Goal: Task Accomplishment & Management: Manage account settings

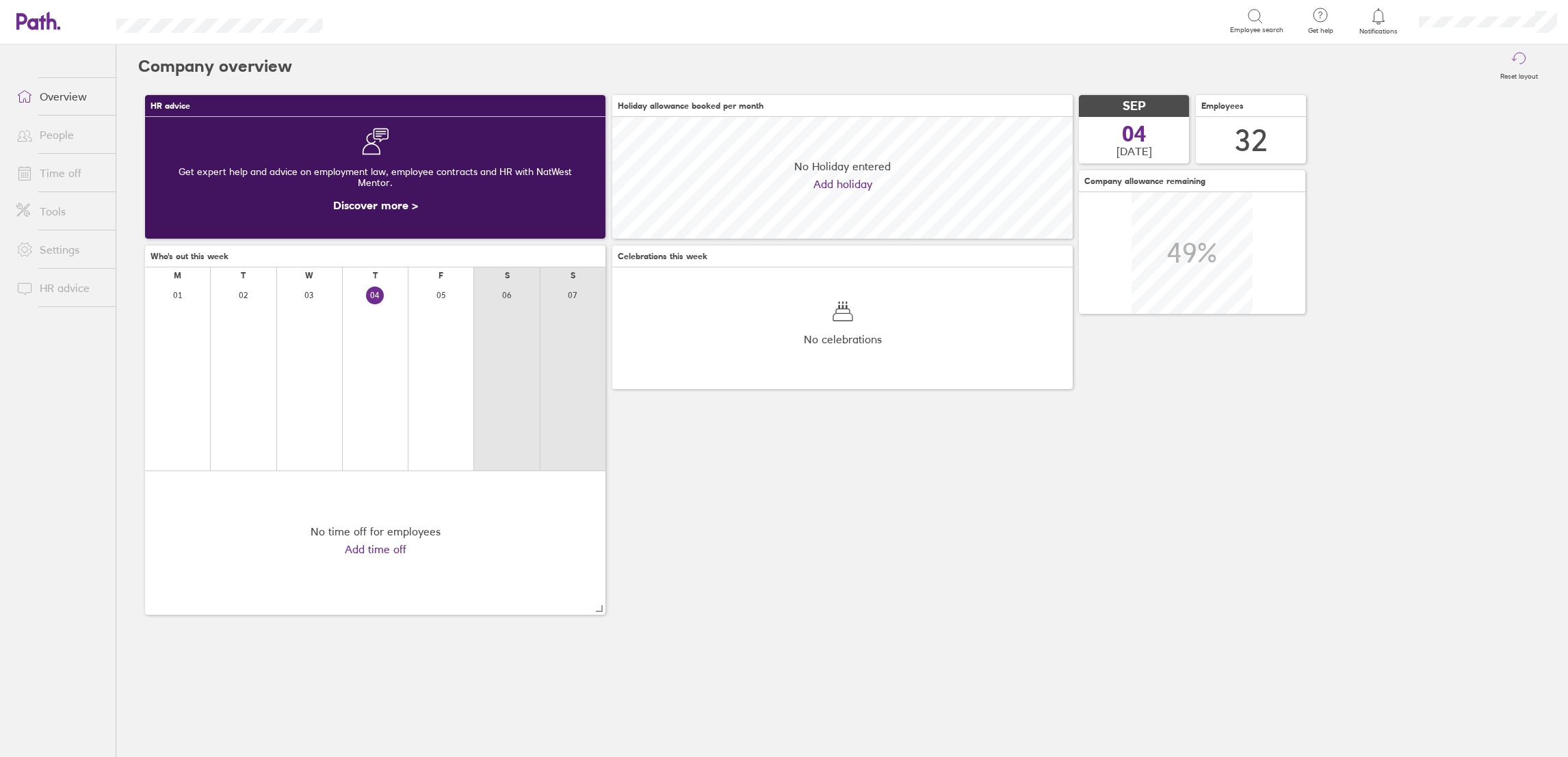
scroll to position [122, 461]
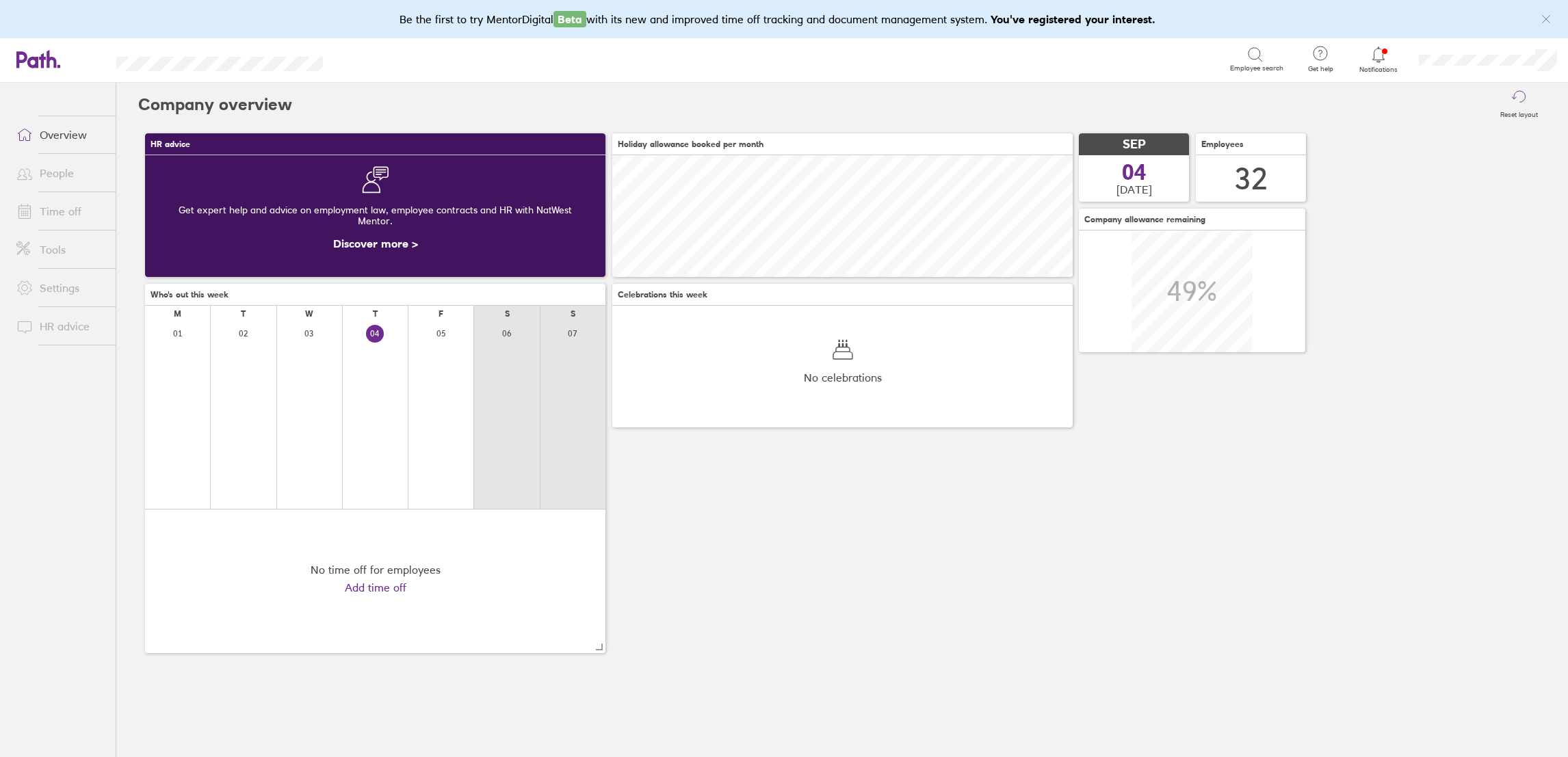
click at [46, 167] on link "People" at bounding box center [60, 173] width 110 height 27
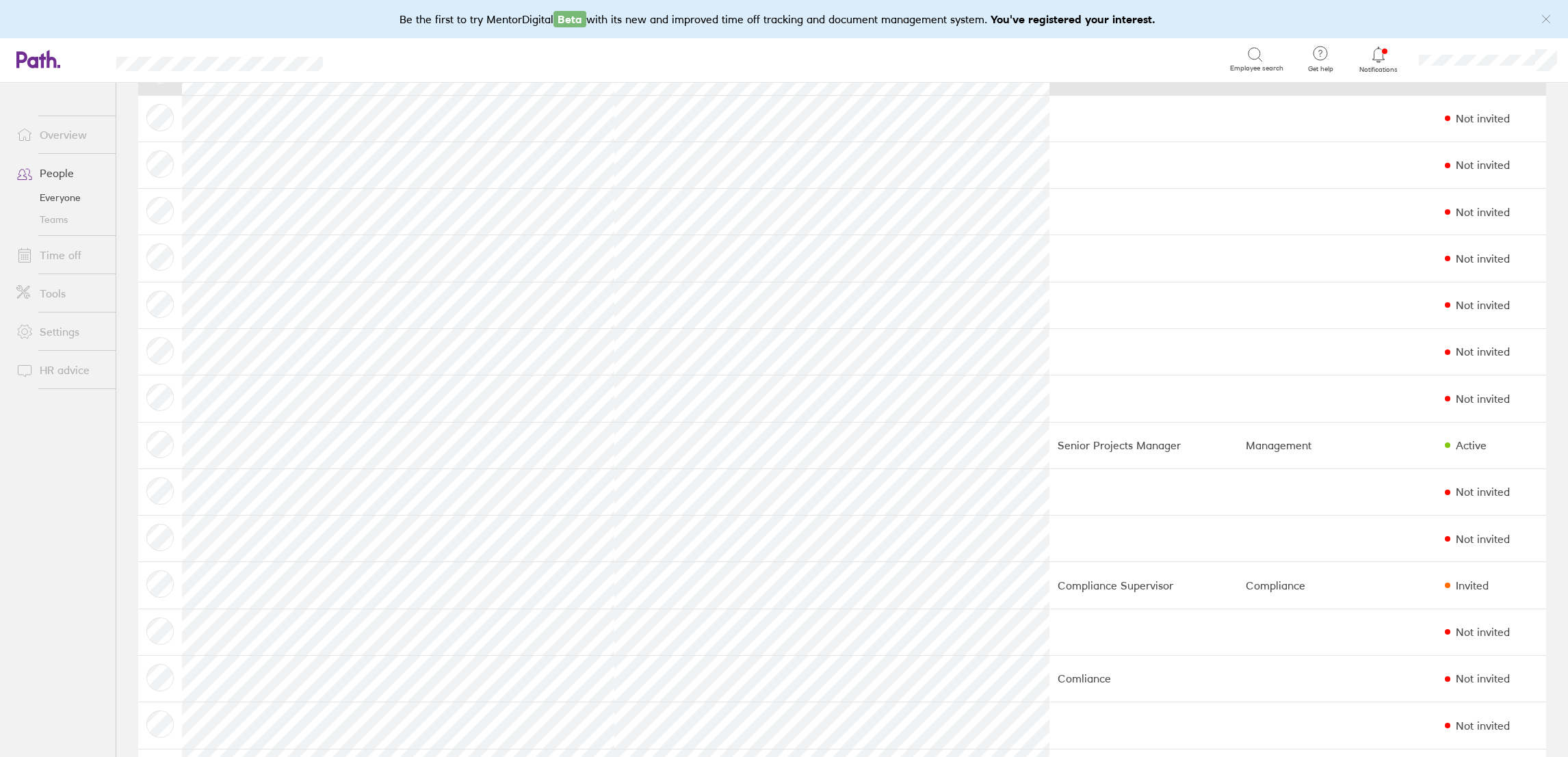
scroll to position [205, 0]
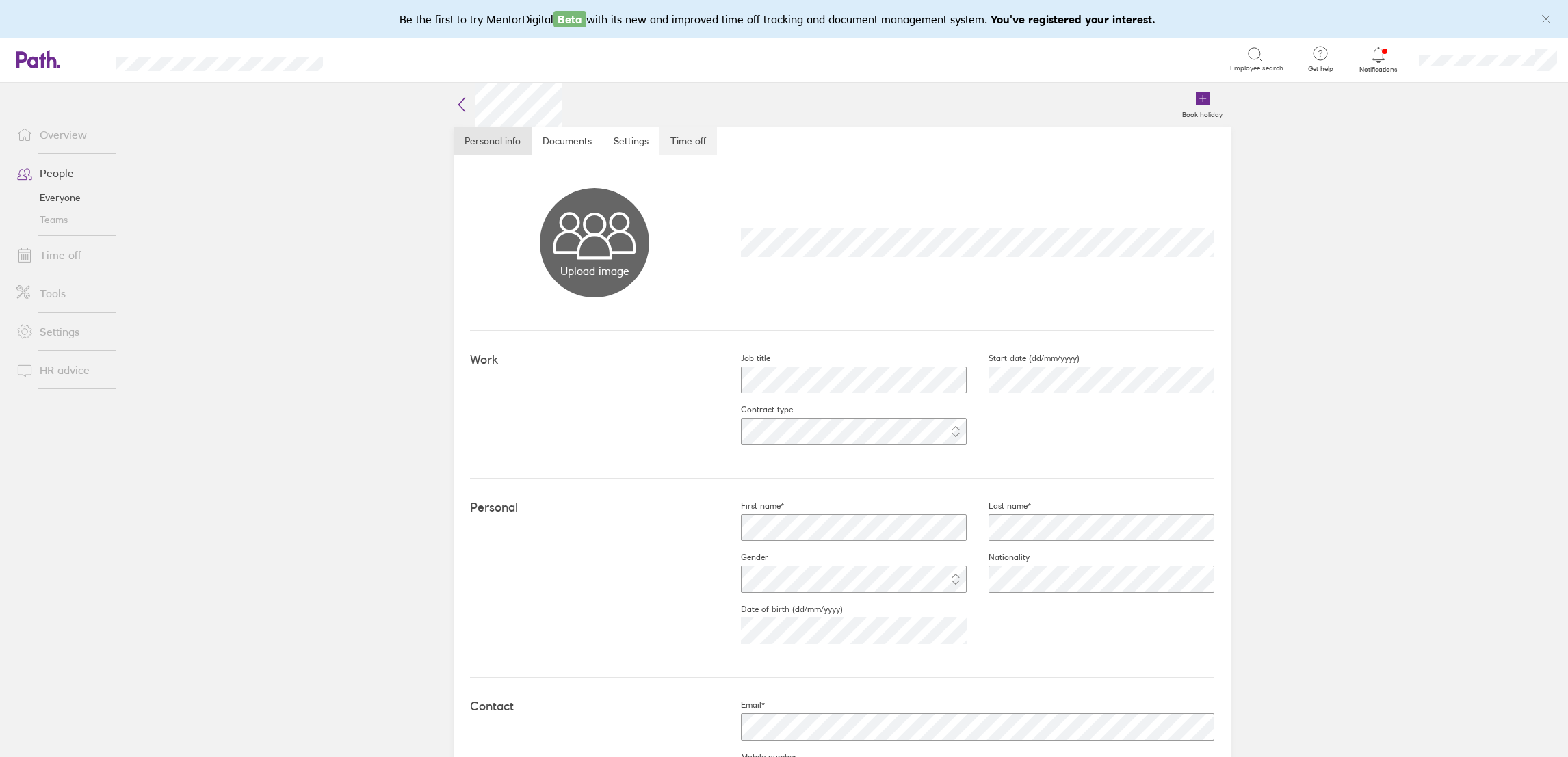
click at [670, 147] on link "Time off" at bounding box center [688, 140] width 58 height 27
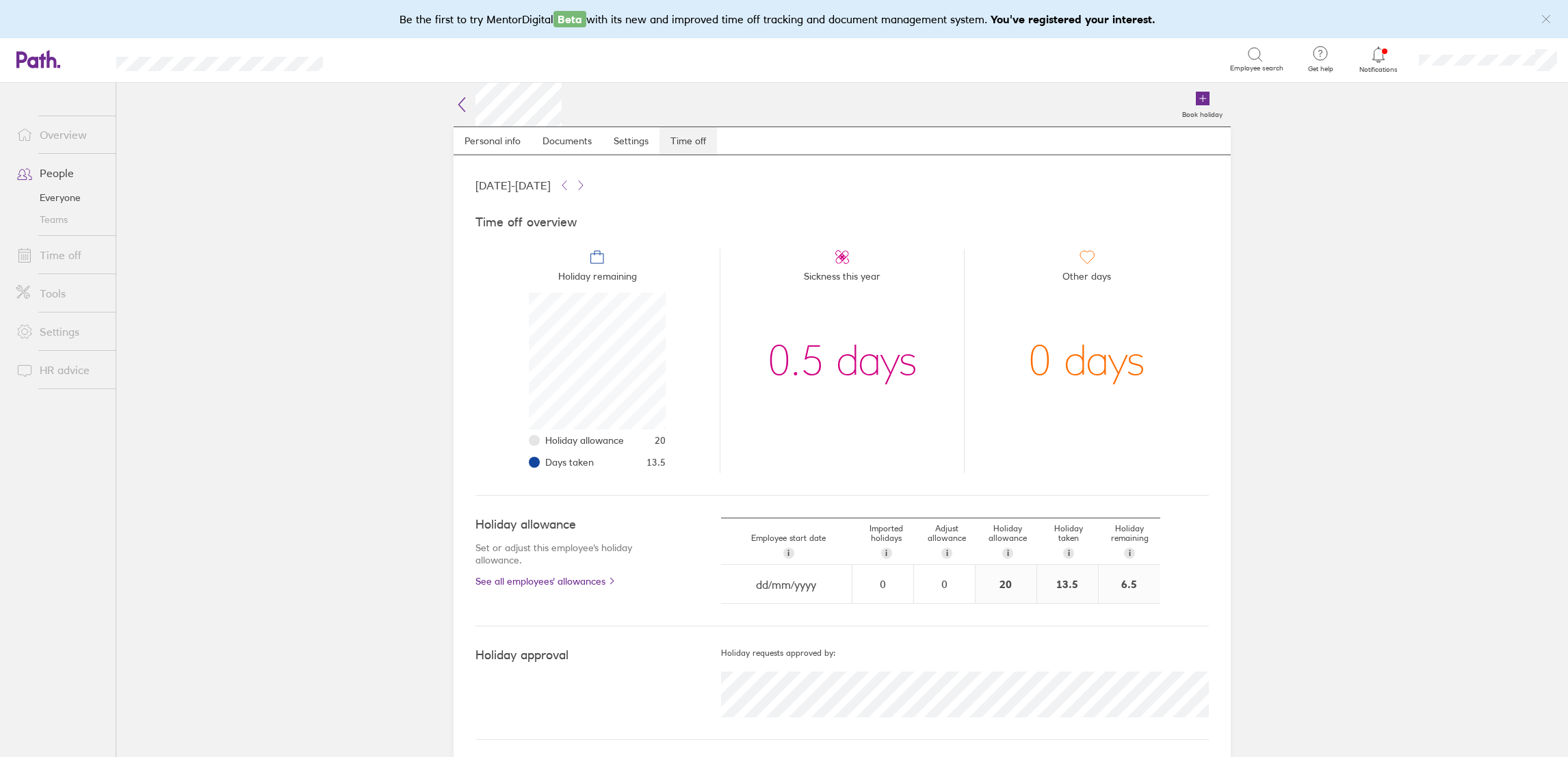
scroll to position [136, 136]
click at [69, 253] on link "Time off" at bounding box center [60, 255] width 110 height 27
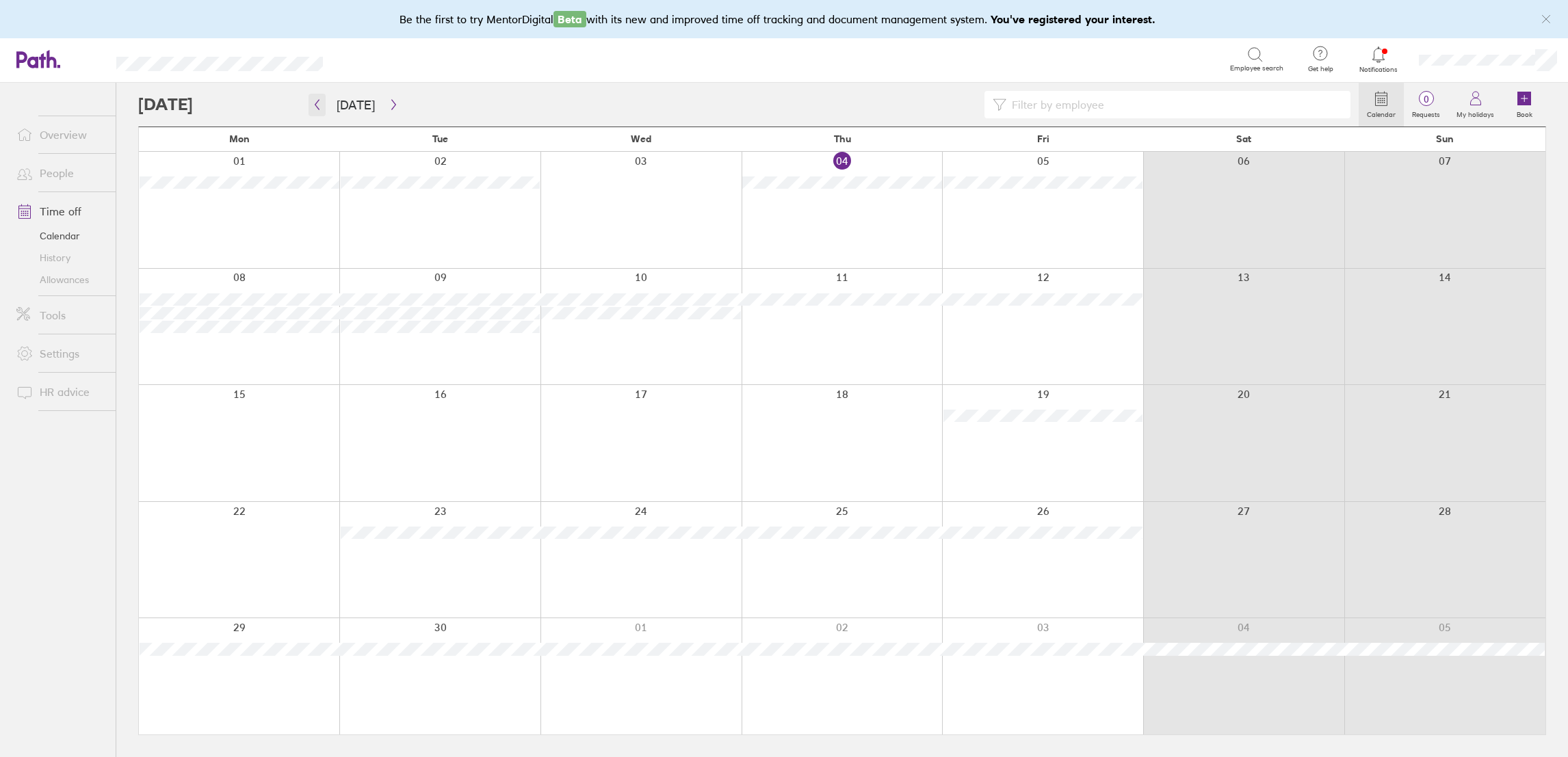
click at [318, 106] on icon "button" at bounding box center [318, 105] width 10 height 11
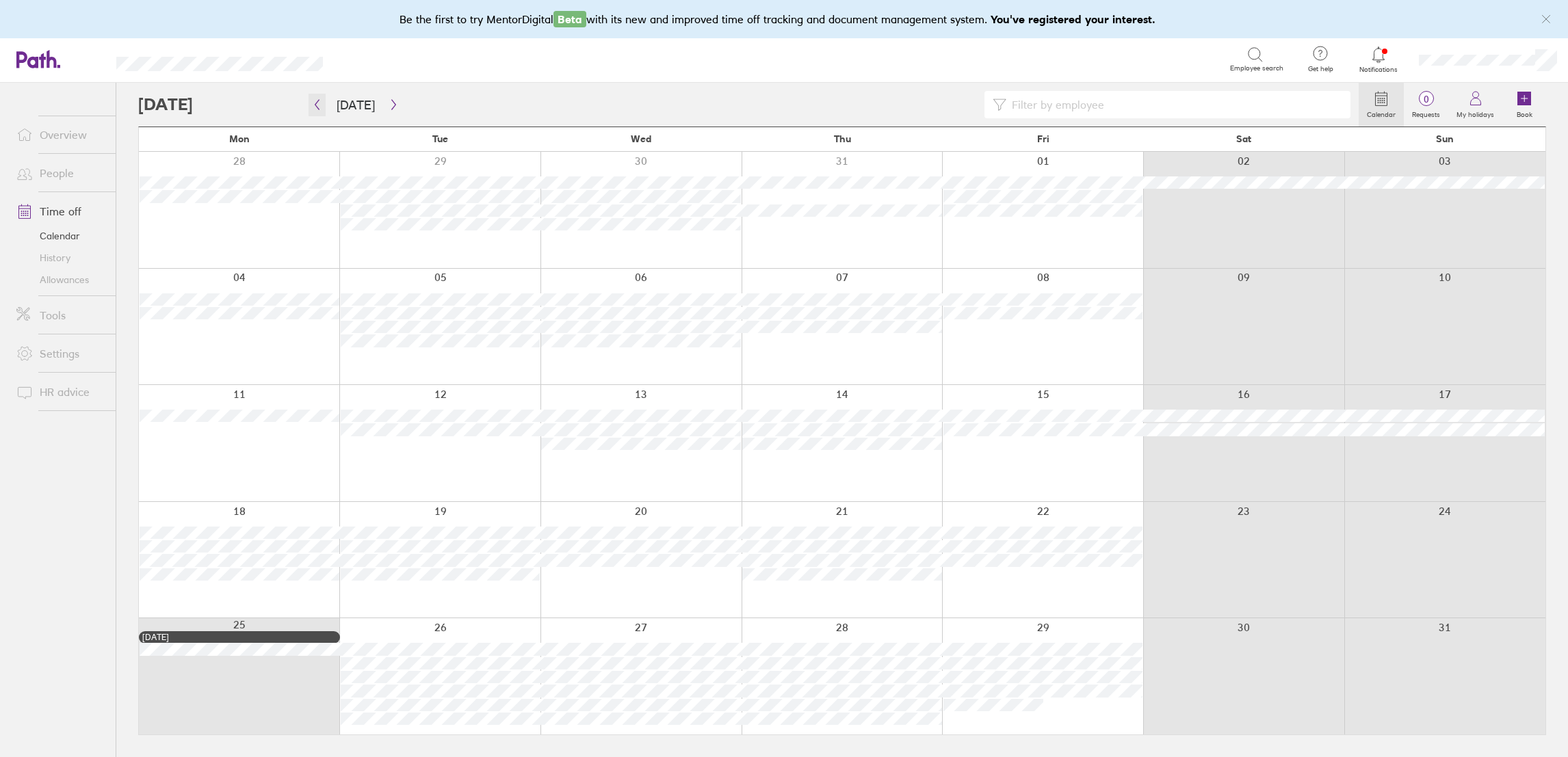
click at [315, 104] on icon "button" at bounding box center [318, 105] width 10 height 11
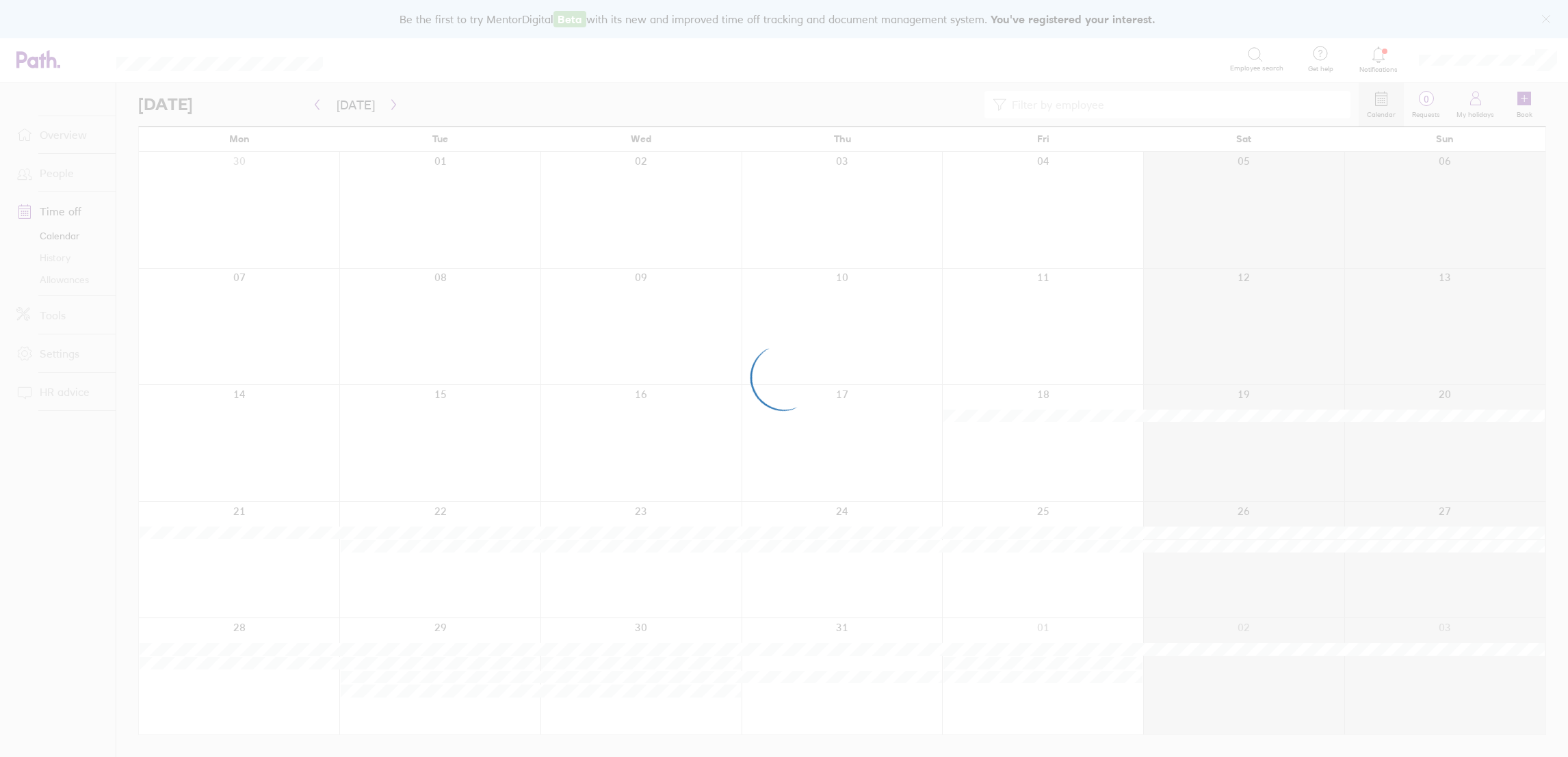
click at [315, 104] on div at bounding box center [784, 378] width 1568 height 757
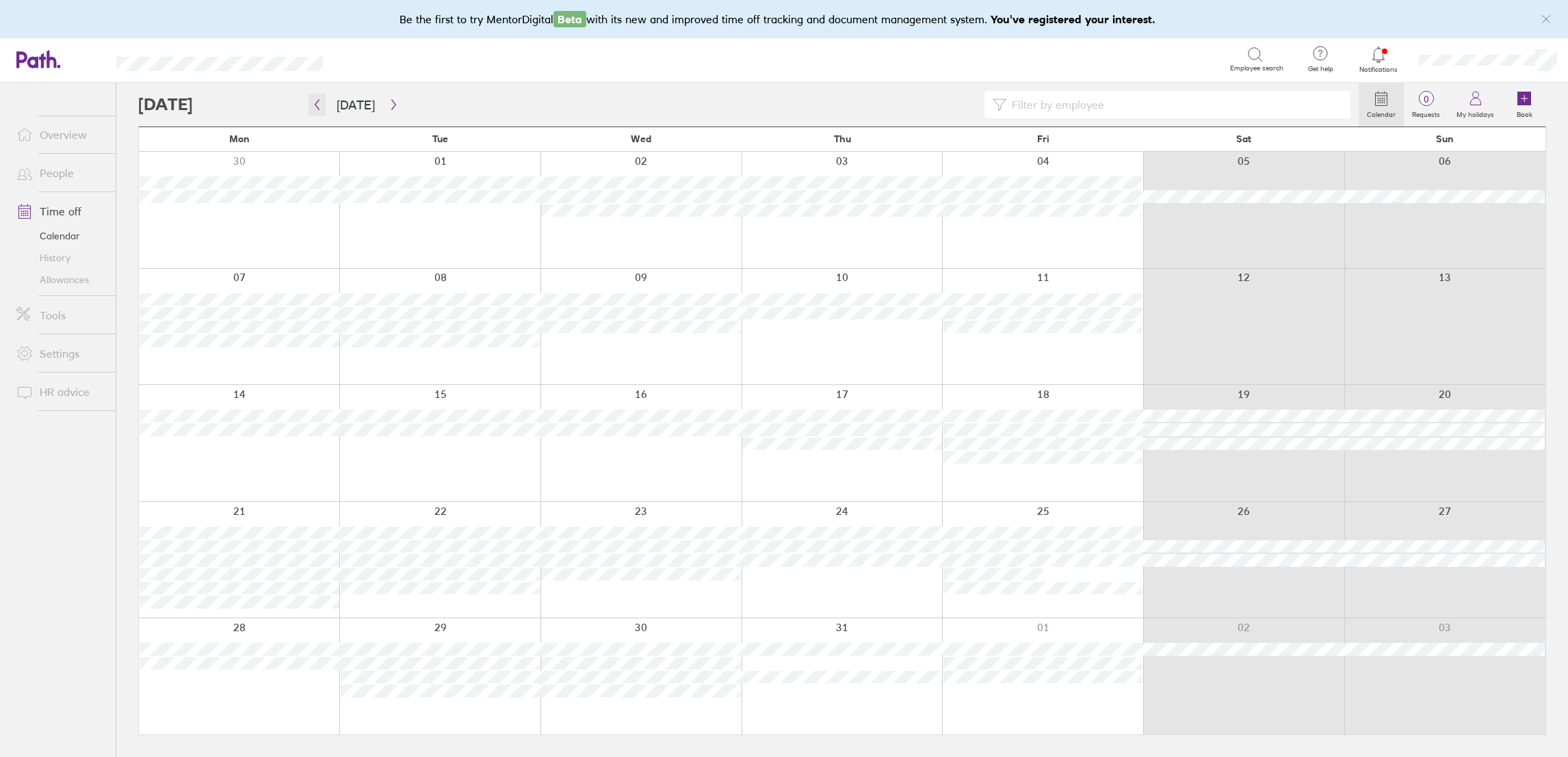
click at [315, 104] on icon "button" at bounding box center [318, 105] width 10 height 11
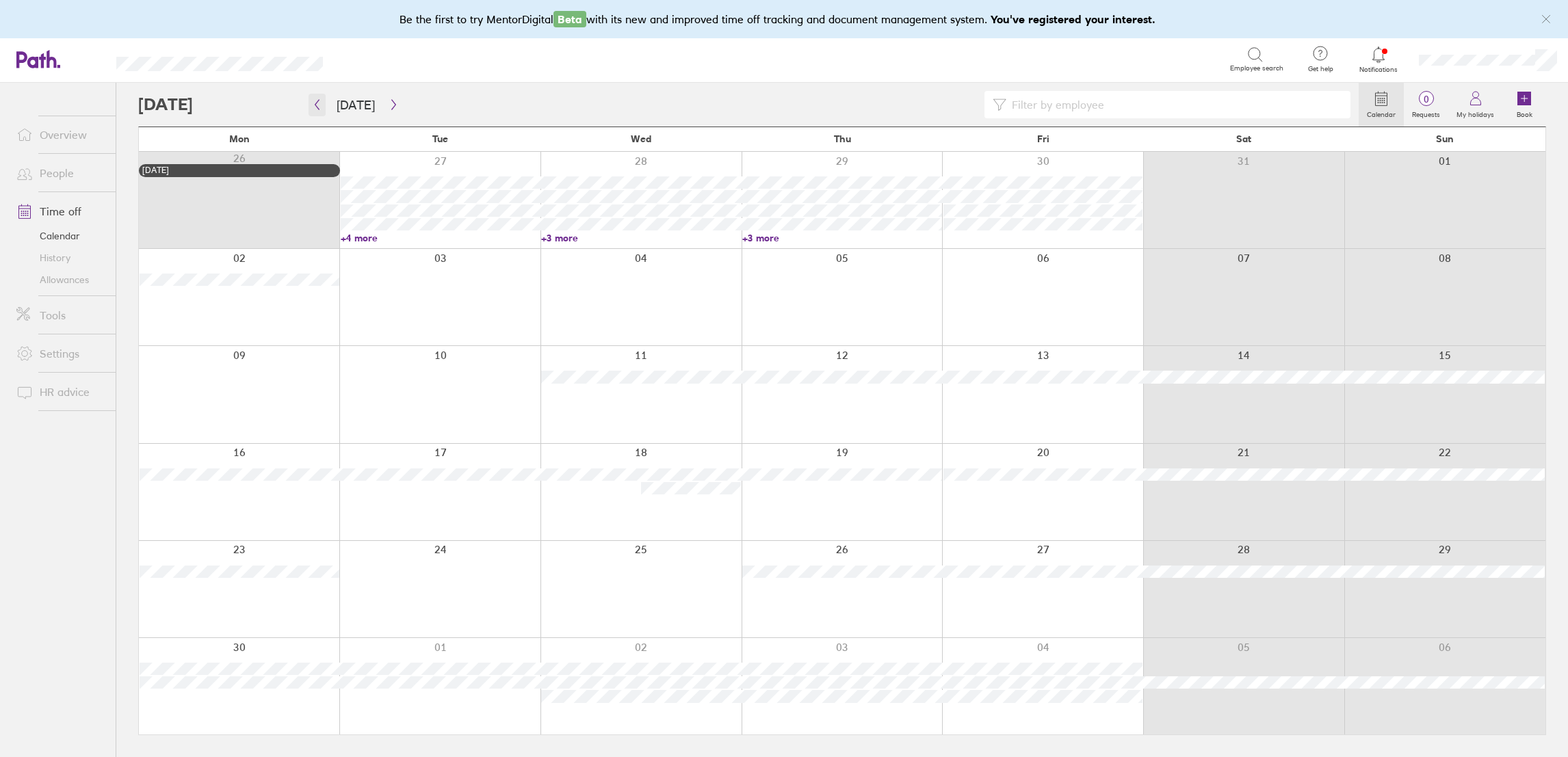
click at [324, 104] on button "button" at bounding box center [318, 105] width 17 height 23
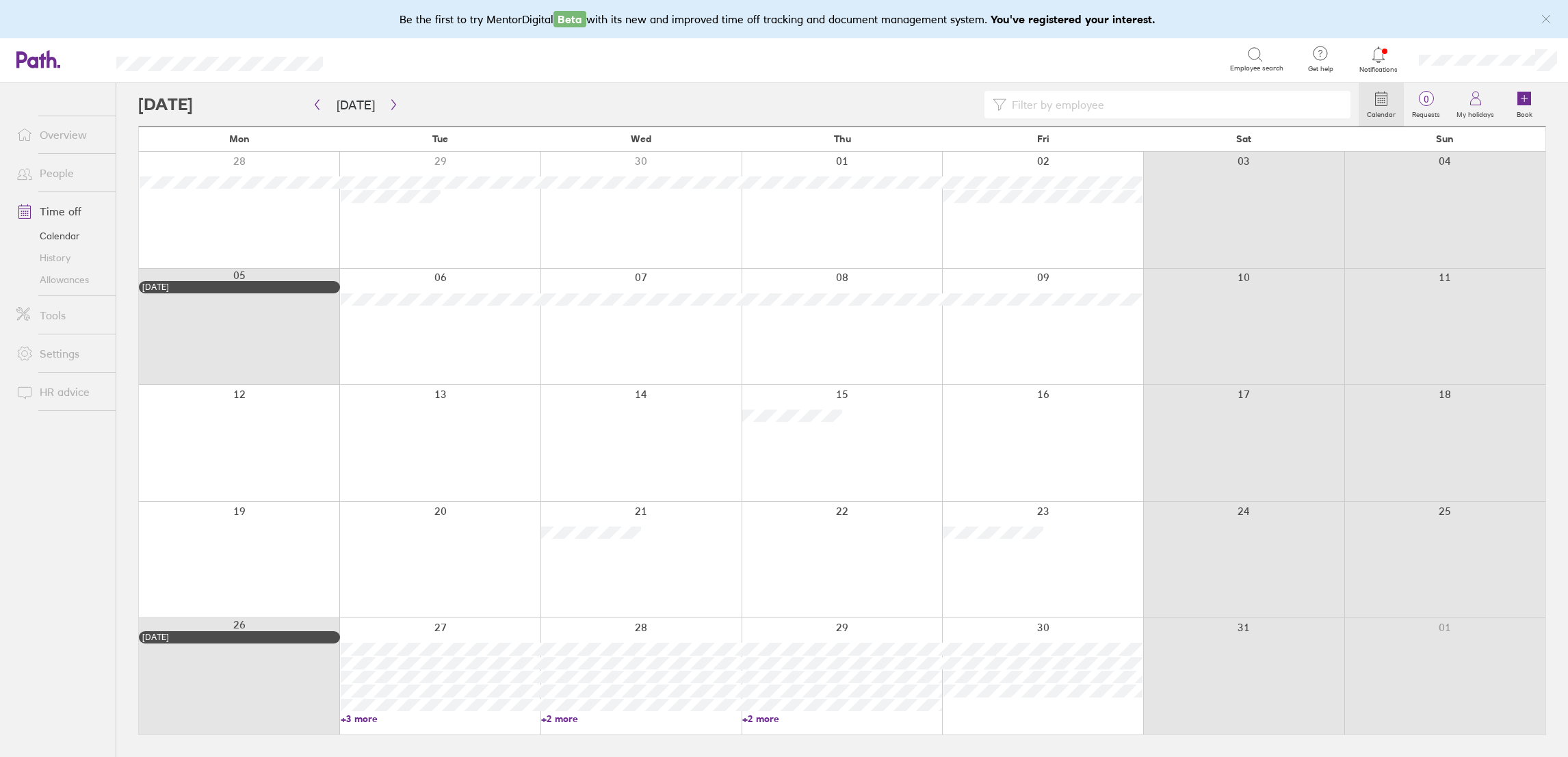
click at [43, 166] on link "People" at bounding box center [60, 173] width 110 height 27
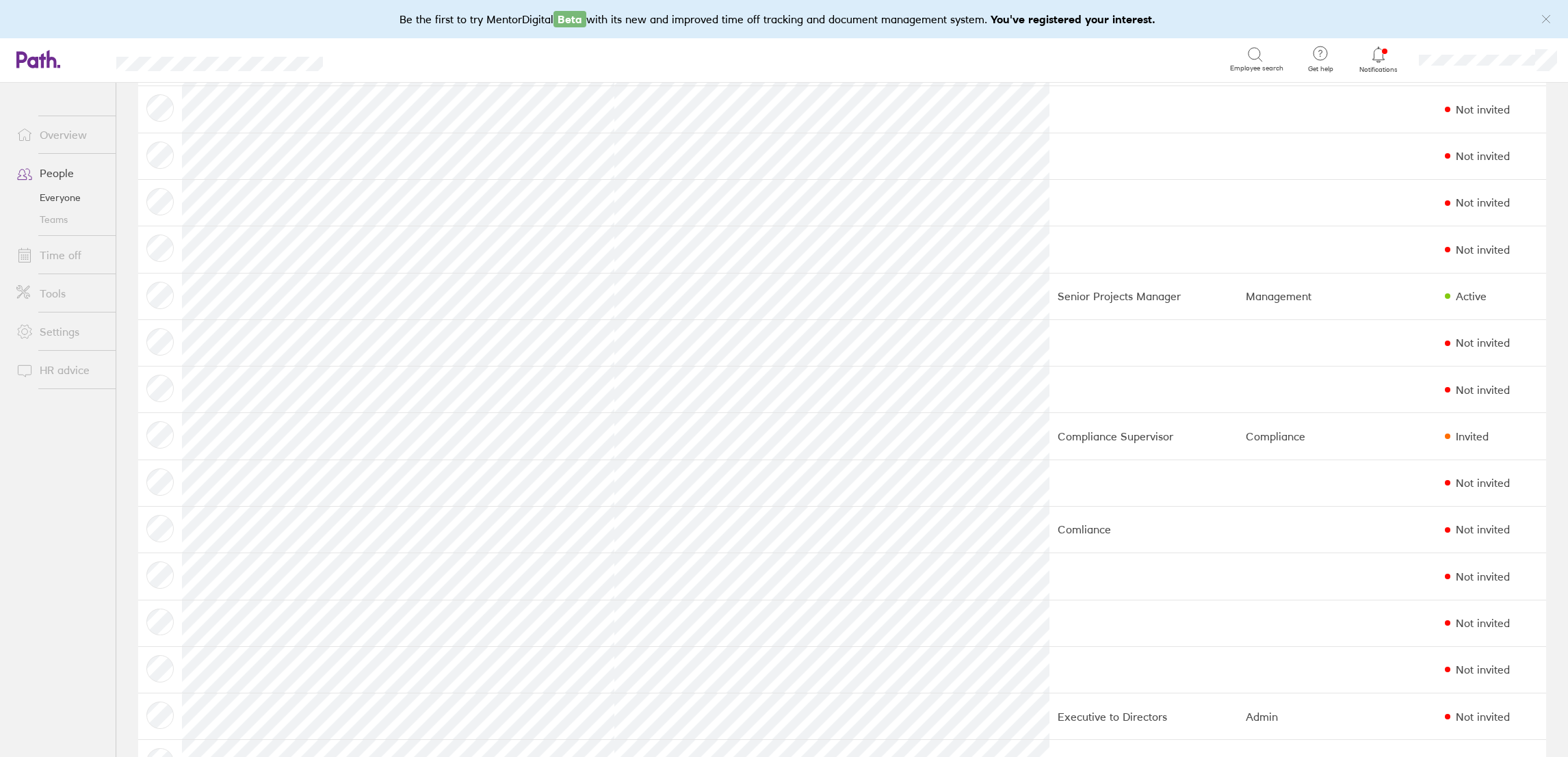
scroll to position [322, 0]
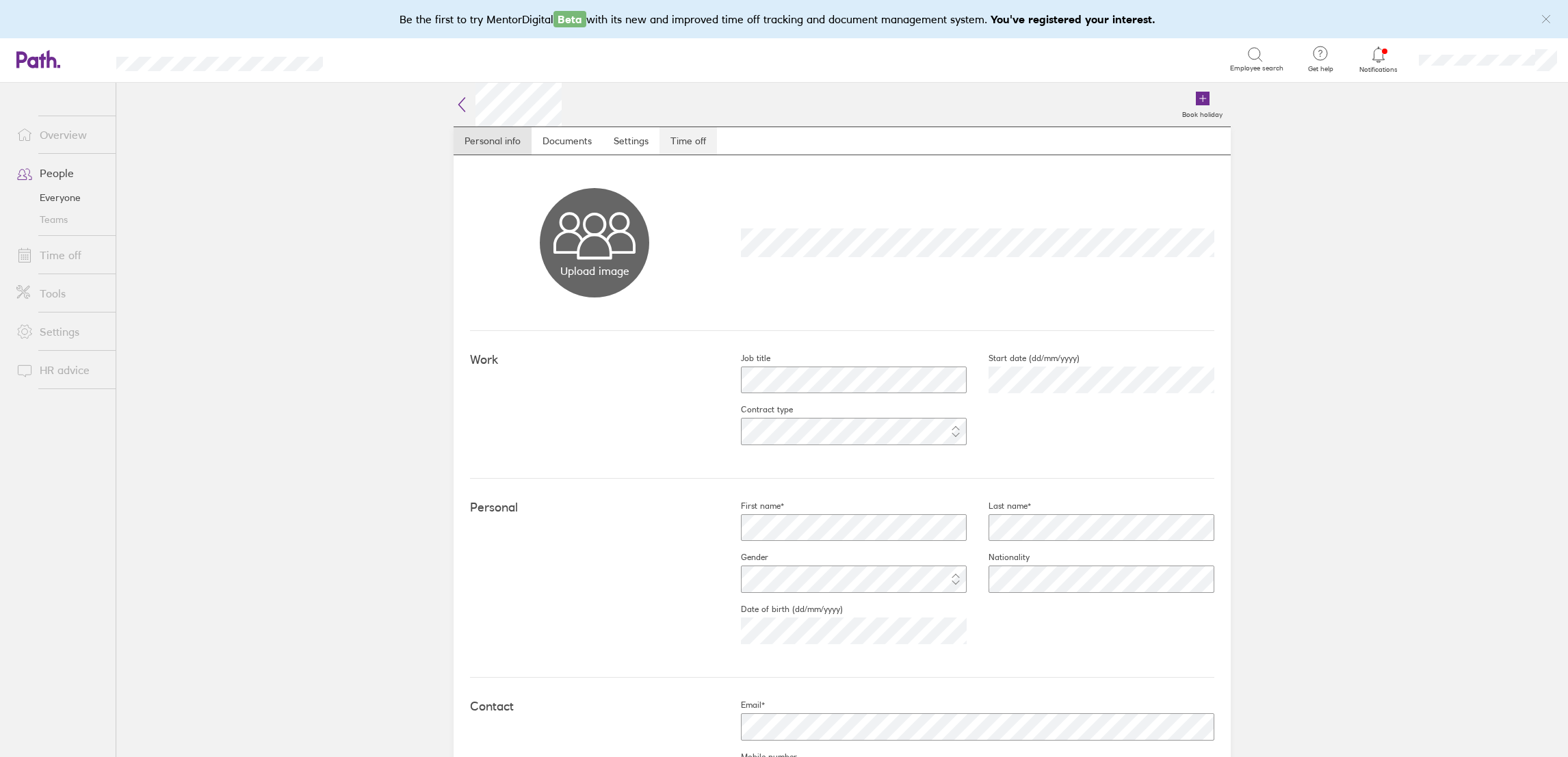
click at [692, 144] on link "Time off" at bounding box center [688, 140] width 58 height 27
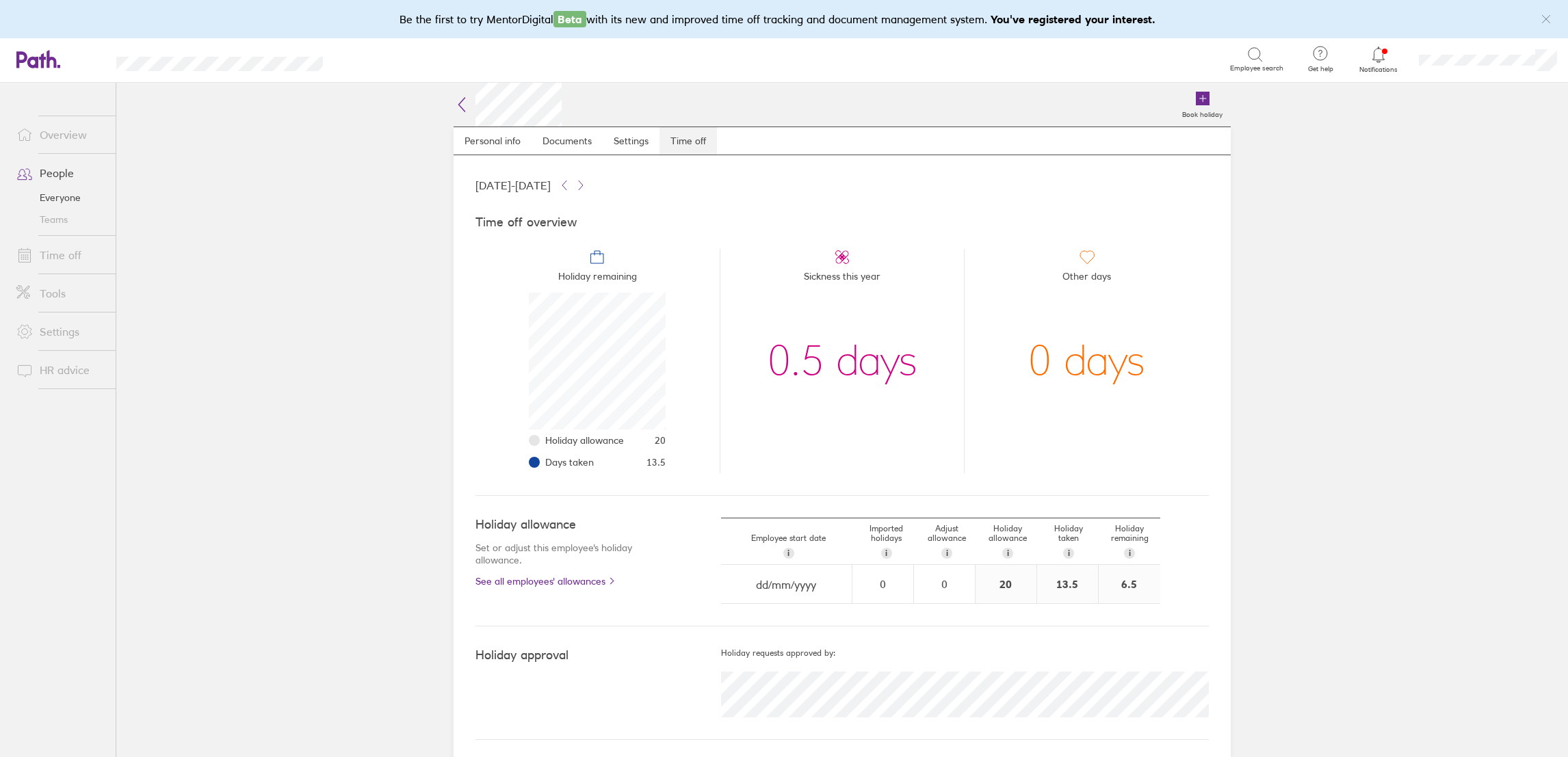
scroll to position [136, 136]
